Goal: Communication & Community: Share content

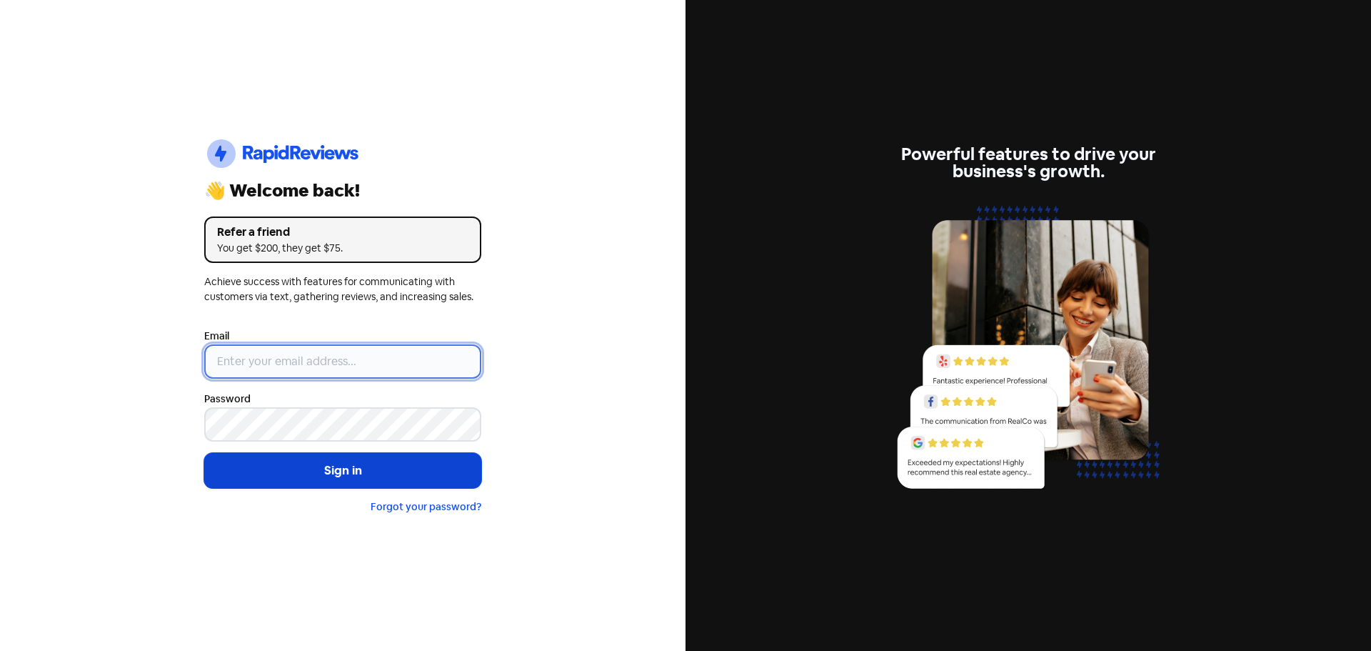
type input "[EMAIL_ADDRESS][DOMAIN_NAME]"
click at [337, 468] on button "Sign in" at bounding box center [342, 471] width 277 height 36
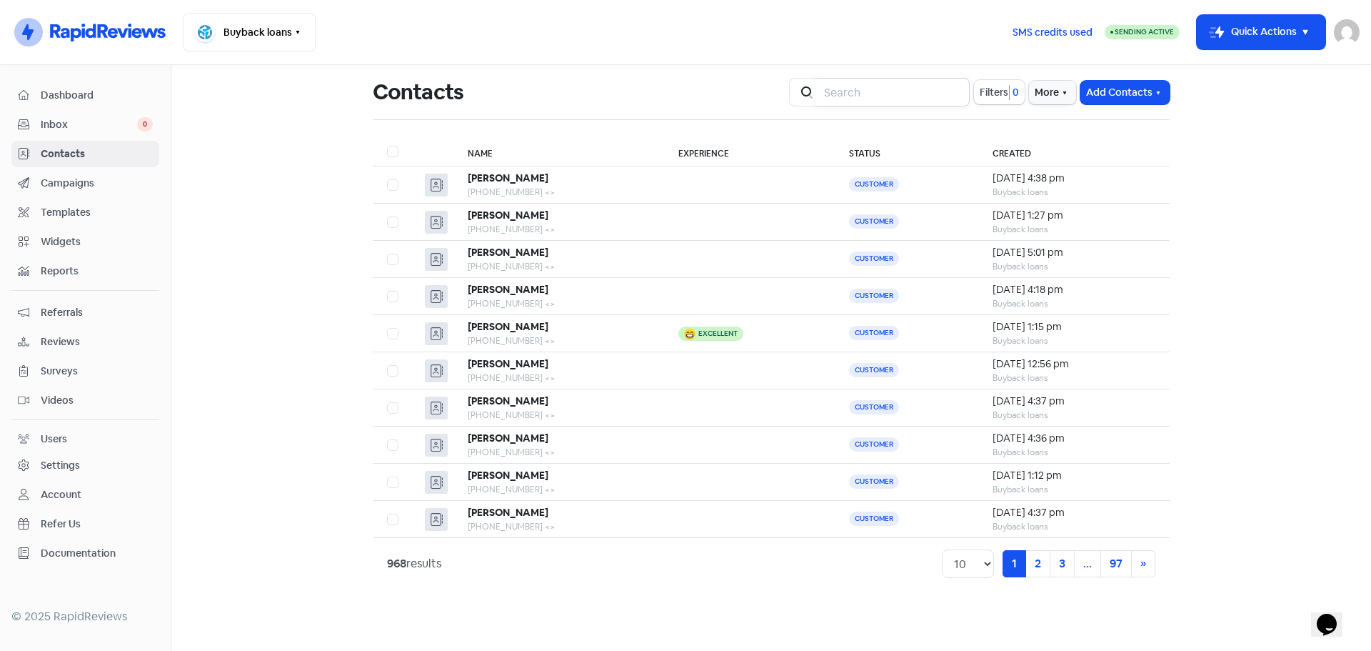
click at [853, 90] on input "search" at bounding box center [892, 92] width 154 height 29
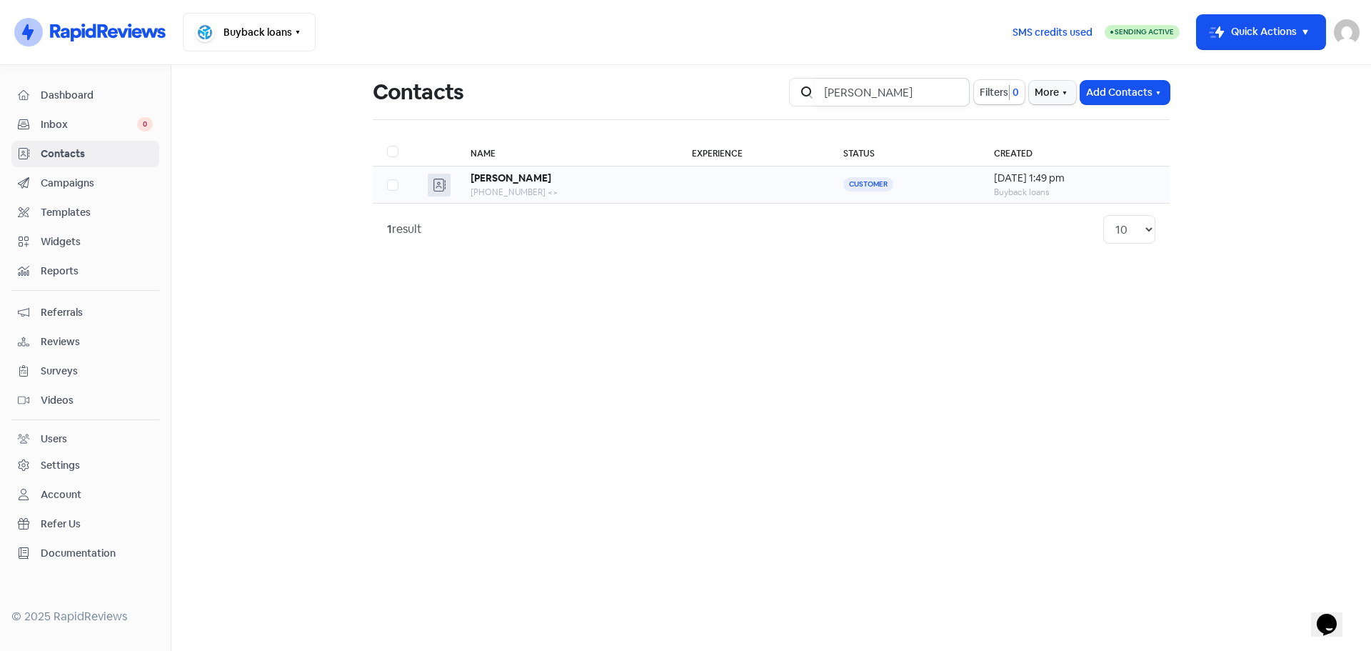
type input "arnot"
click at [717, 185] on td at bounding box center [754, 184] width 152 height 37
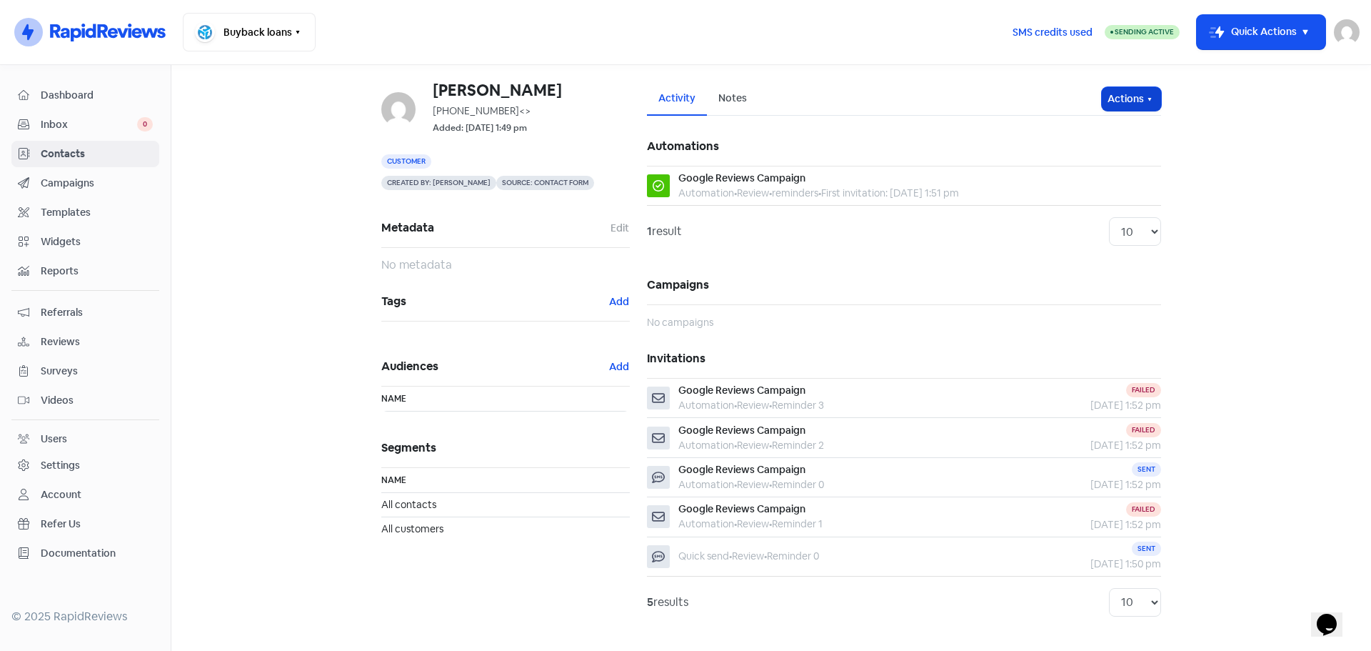
click at [1147, 99] on icon "button" at bounding box center [1149, 99] width 11 height 11
click at [1098, 126] on button "Send invitation" at bounding box center [1104, 130] width 113 height 29
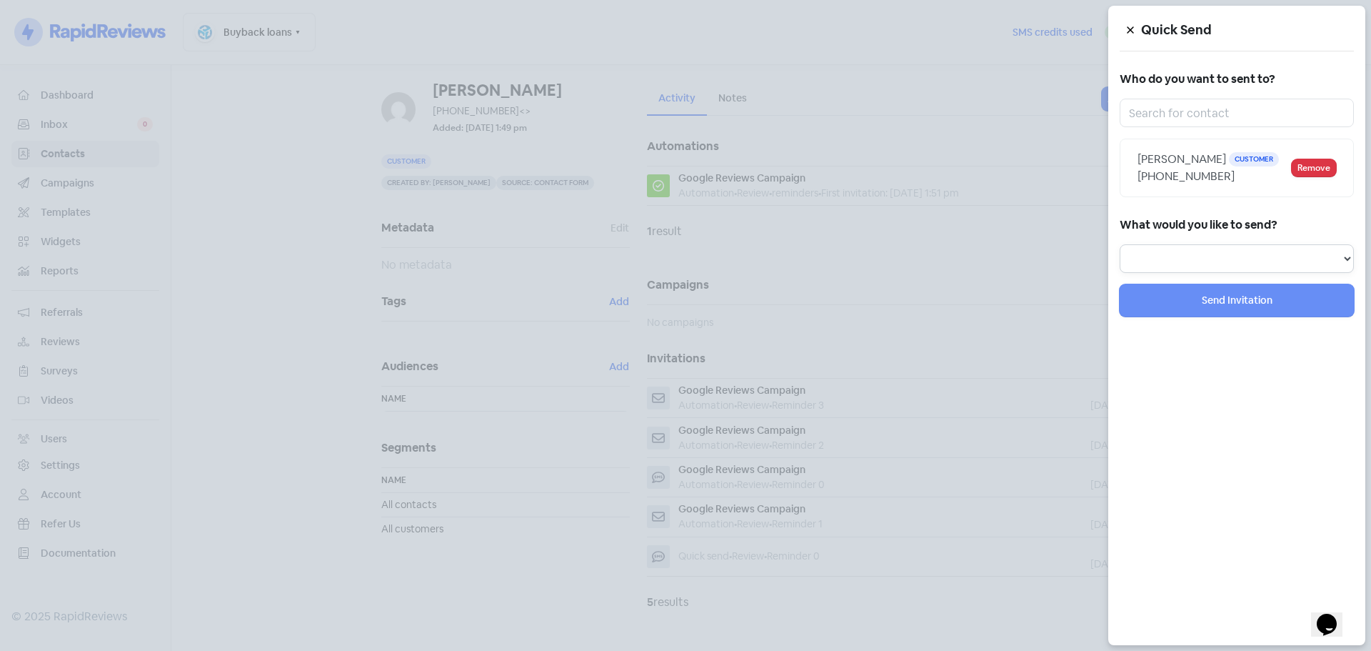
click at [1208, 249] on select "Review Invitation Referral Invitation Survey Invitation Video Invitation" at bounding box center [1237, 258] width 234 height 29
select select "review"
click at [1120, 244] on select "Review Invitation Referral Invitation Survey Invitation Video Invitation" at bounding box center [1237, 258] width 234 height 29
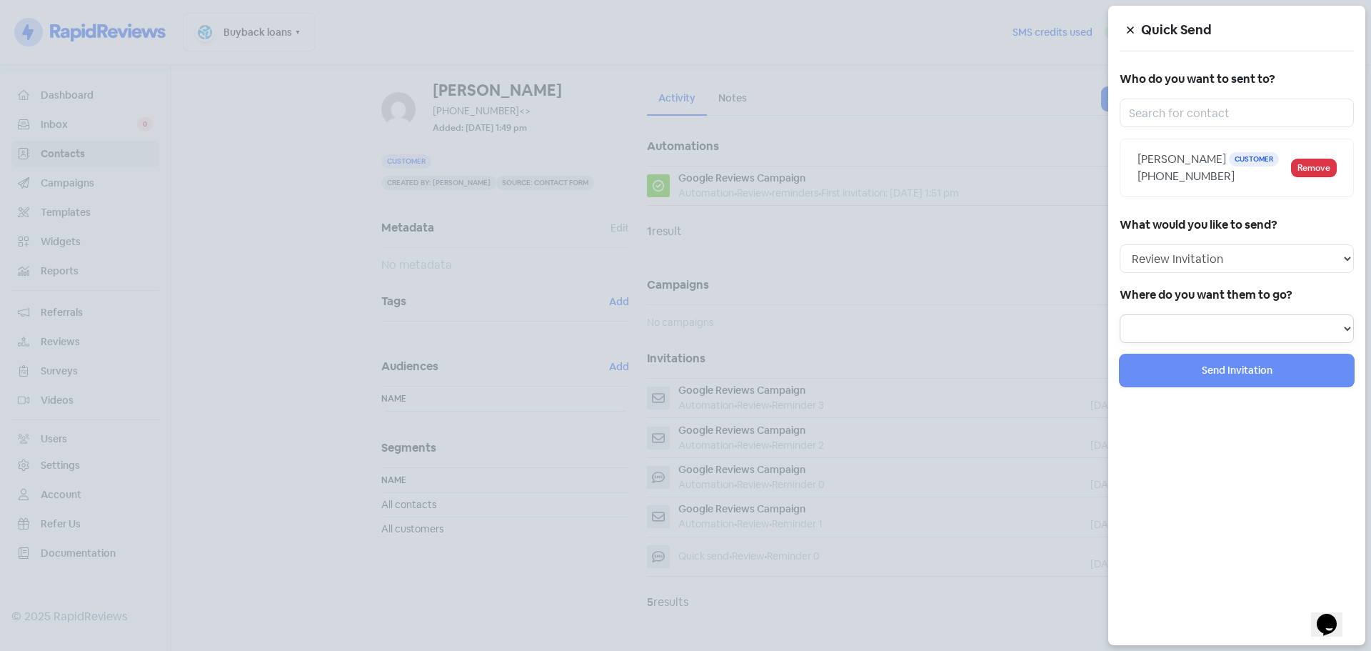
click at [1177, 332] on select at bounding box center [1237, 328] width 234 height 29
select select "344"
click at [1120, 314] on select "Review form: Google Review Form" at bounding box center [1237, 328] width 234 height 29
select select
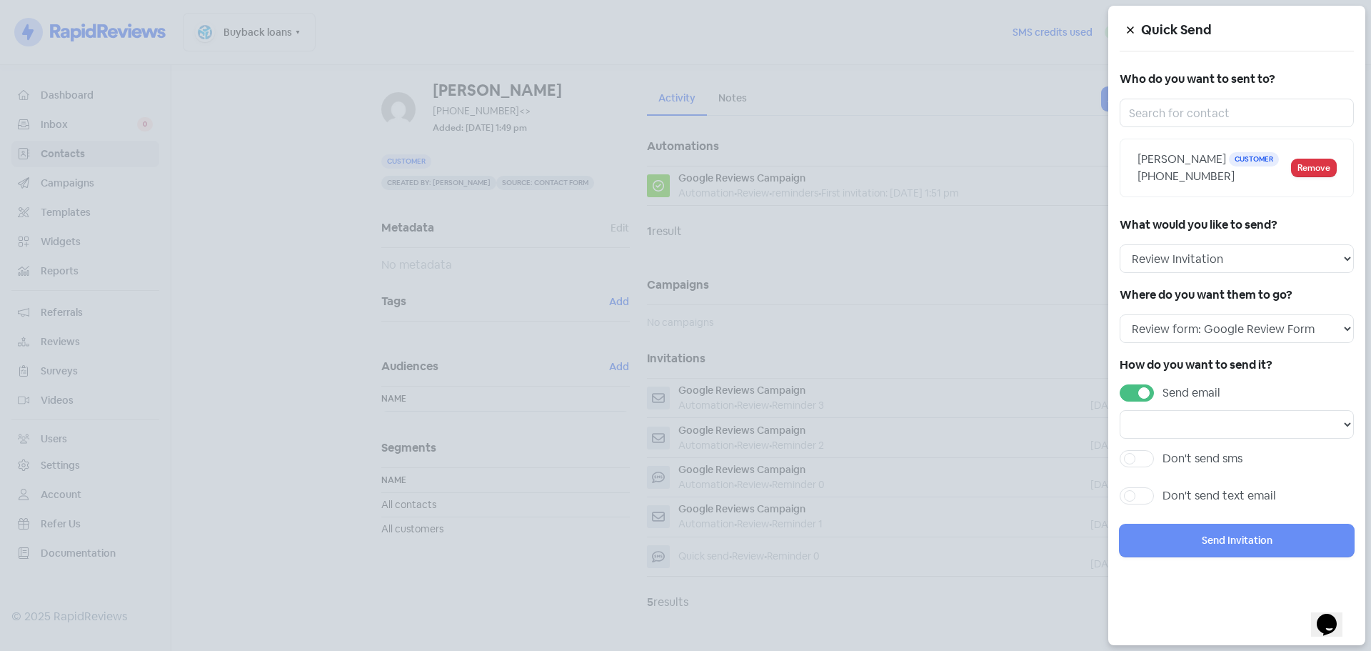
click at [1163, 391] on label "Send email" at bounding box center [1192, 392] width 58 height 17
click at [1163, 391] on input "Send email" at bounding box center [1167, 388] width 9 height 9
checkbox input "false"
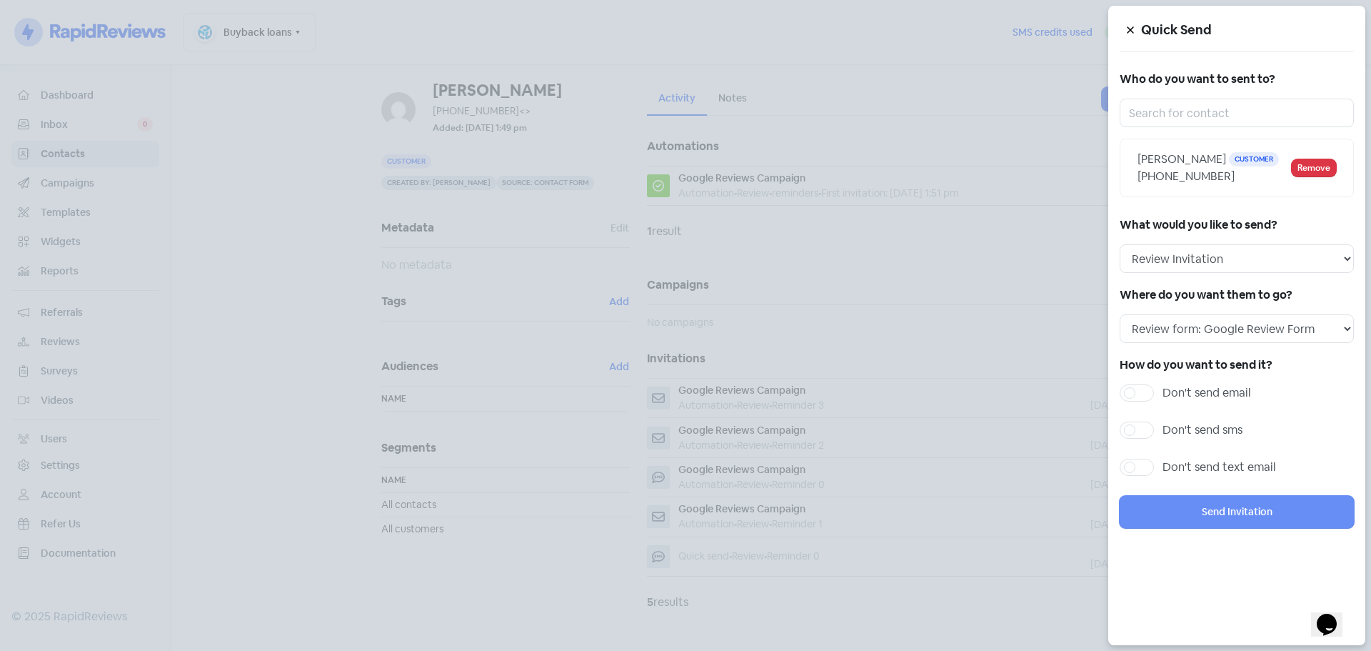
click at [1163, 432] on label "Don't send sms" at bounding box center [1203, 429] width 80 height 17
click at [1163, 431] on input "Don't send sms" at bounding box center [1167, 425] width 9 height 9
checkbox input "true"
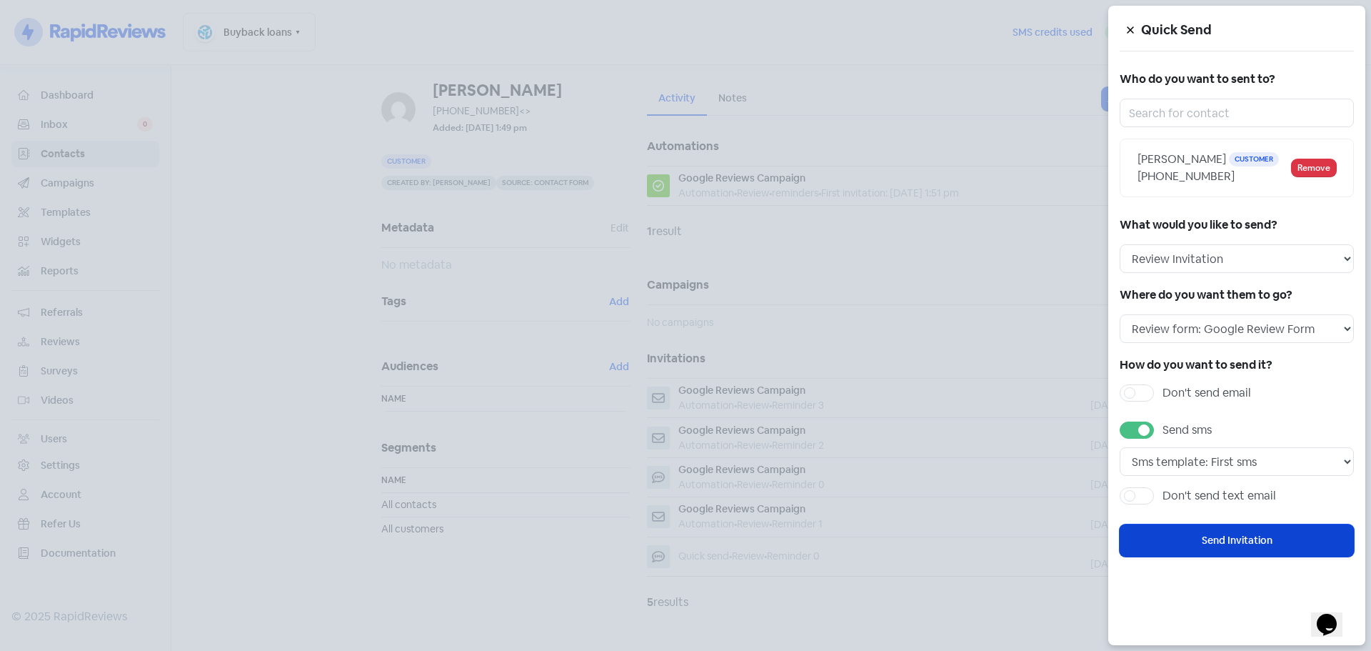
click at [1167, 529] on button "Send Invitation" at bounding box center [1237, 540] width 234 height 32
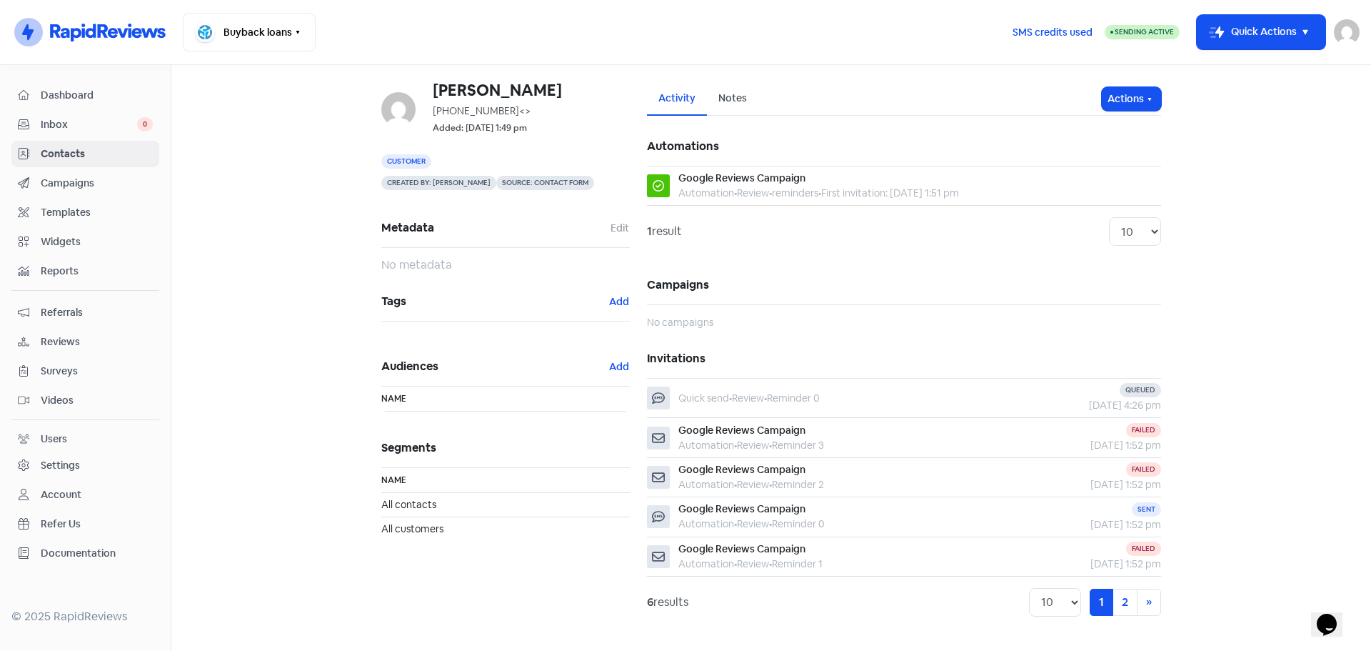
click at [69, 148] on span "Contacts" at bounding box center [97, 153] width 112 height 15
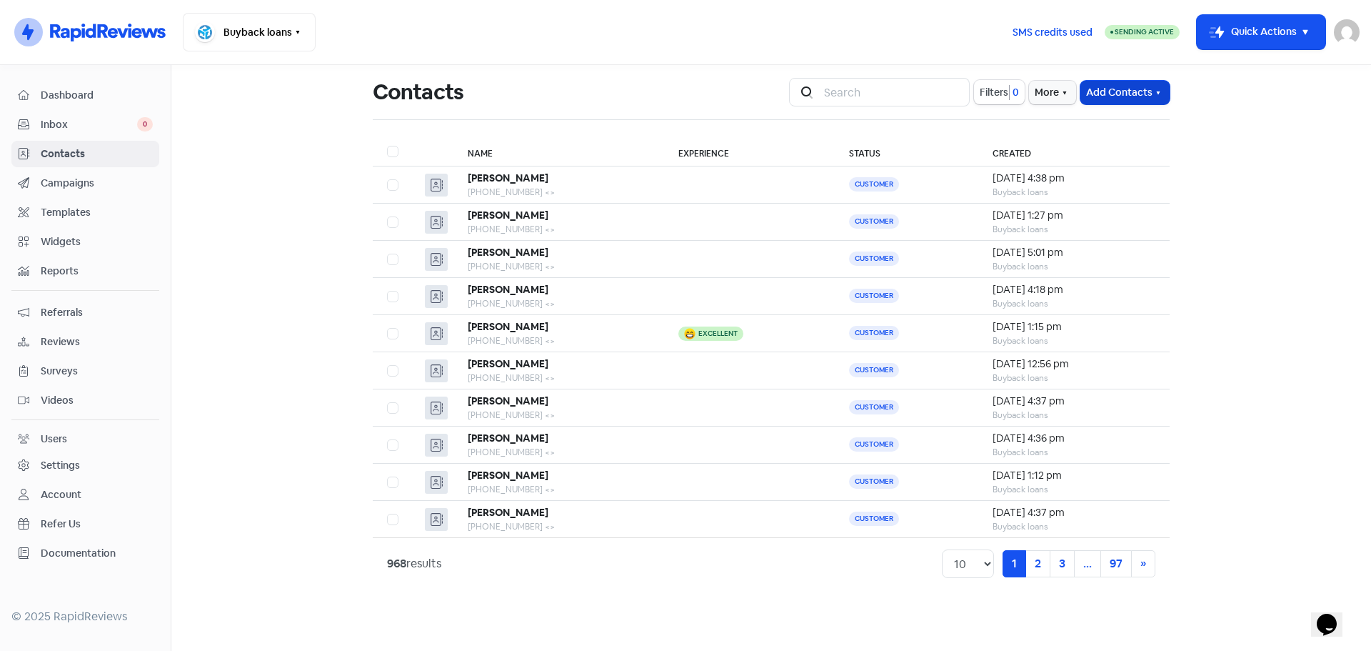
click at [1112, 95] on button "Add Contacts" at bounding box center [1124, 93] width 89 height 24
click at [1113, 126] on button "Add a contact" at bounding box center [1108, 123] width 121 height 29
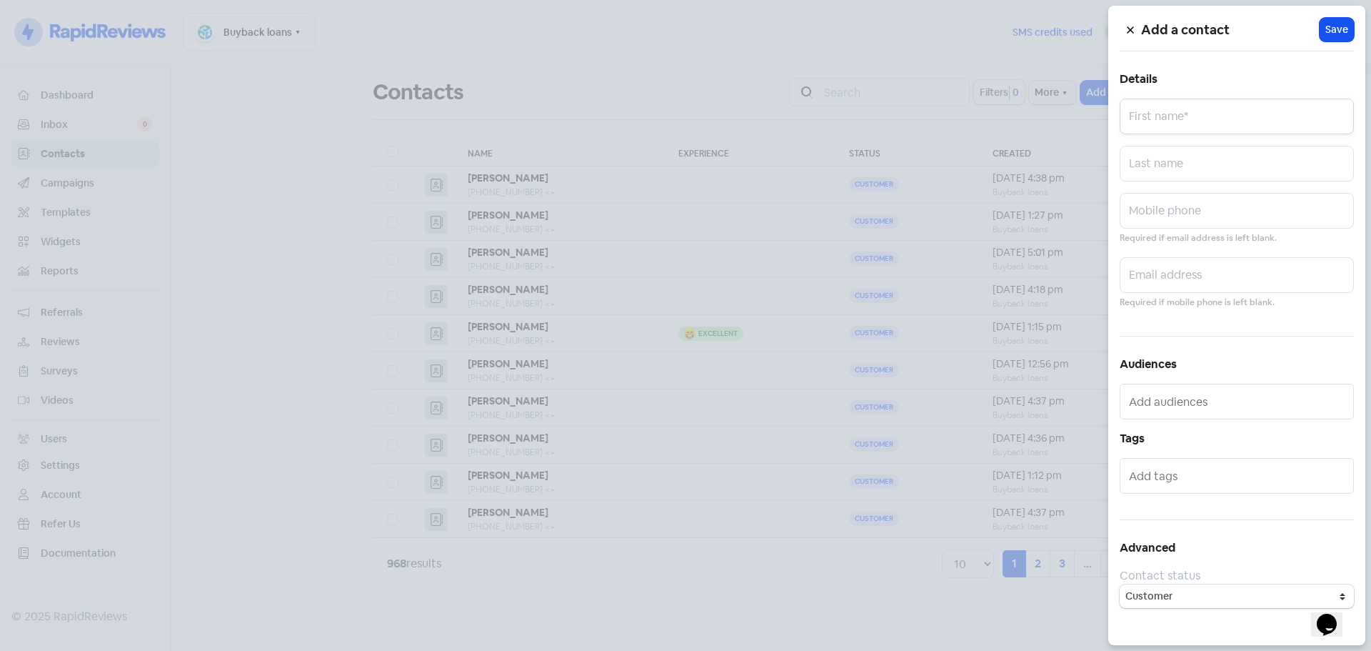
click at [1203, 111] on input "text" at bounding box center [1237, 117] width 234 height 36
type input "Renata"
click at [1143, 173] on input "HArdy" at bounding box center [1237, 164] width 234 height 36
type input "Hardy"
paste input "0407930846"
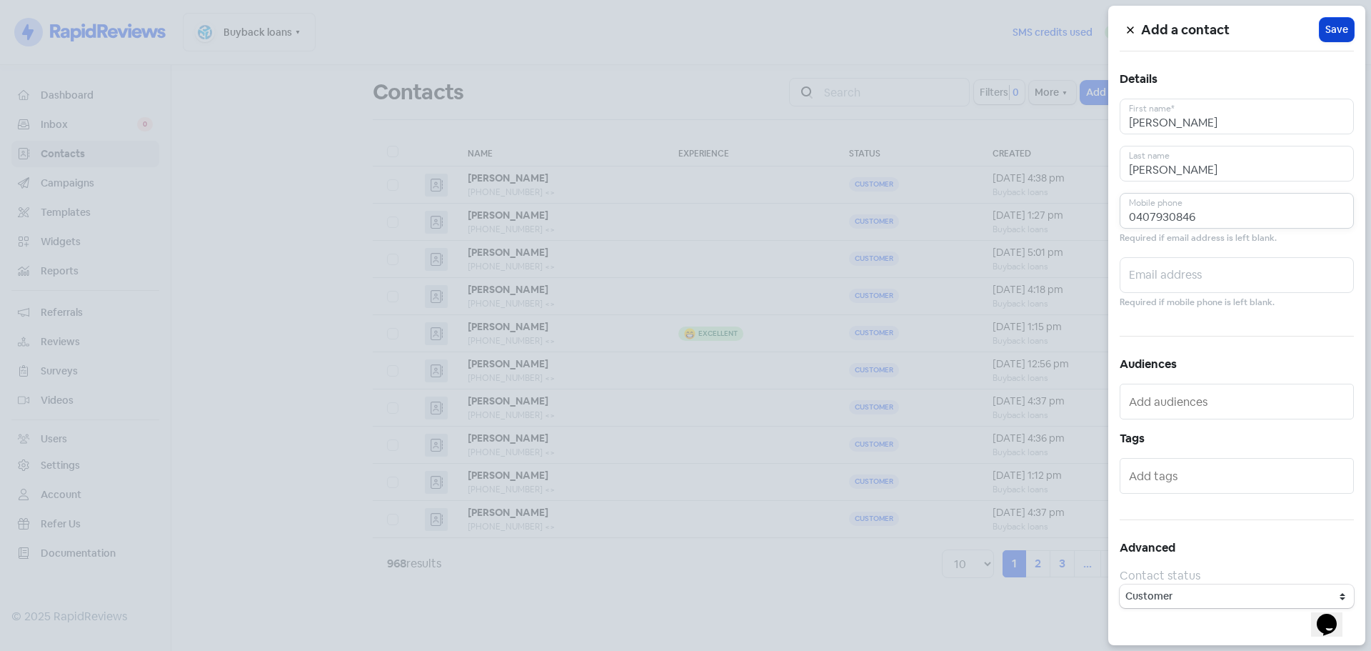
type input "0407930846"
click at [1326, 31] on span "Save" at bounding box center [1336, 29] width 23 height 15
